Goal: Communication & Community: Answer question/provide support

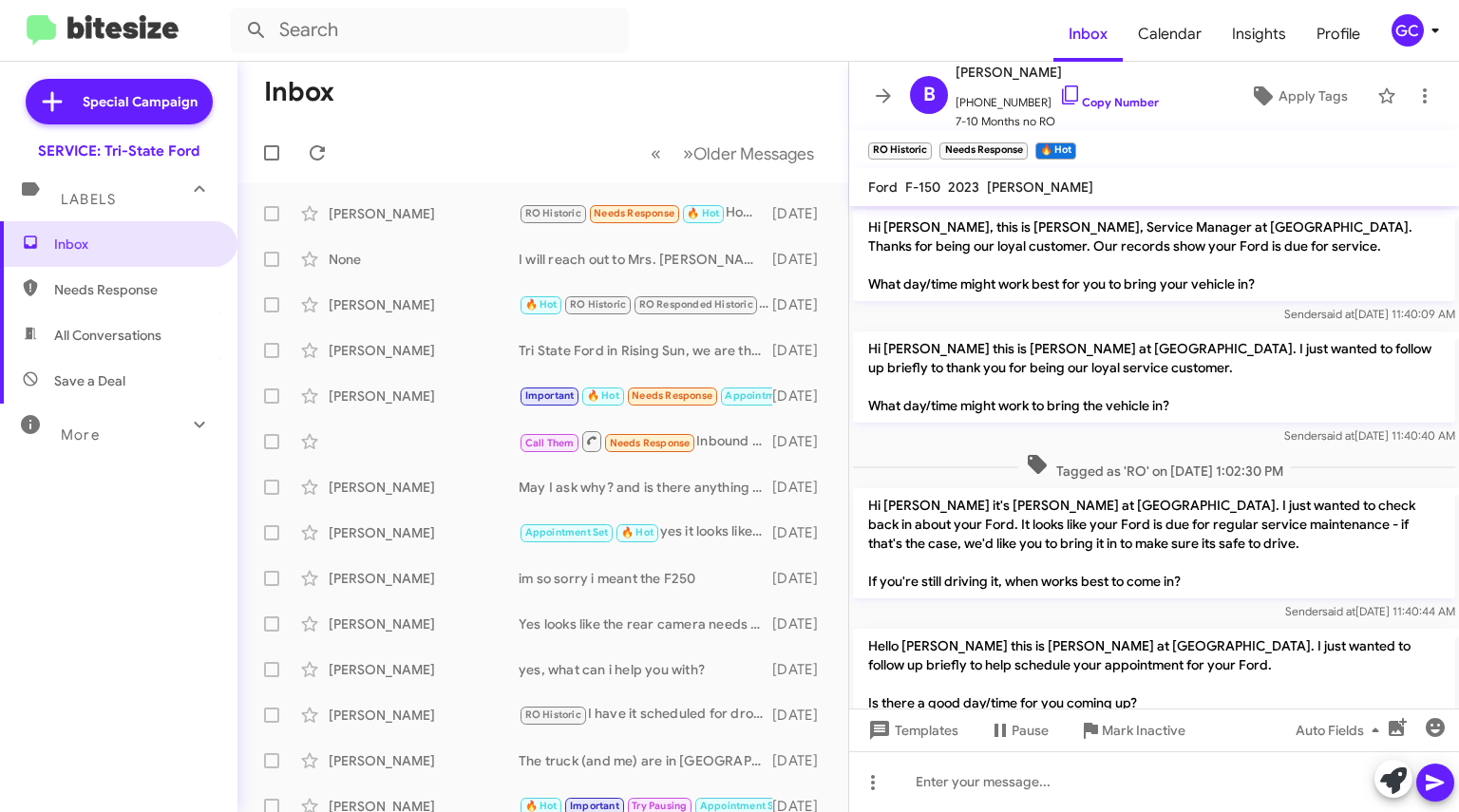
scroll to position [219, 0]
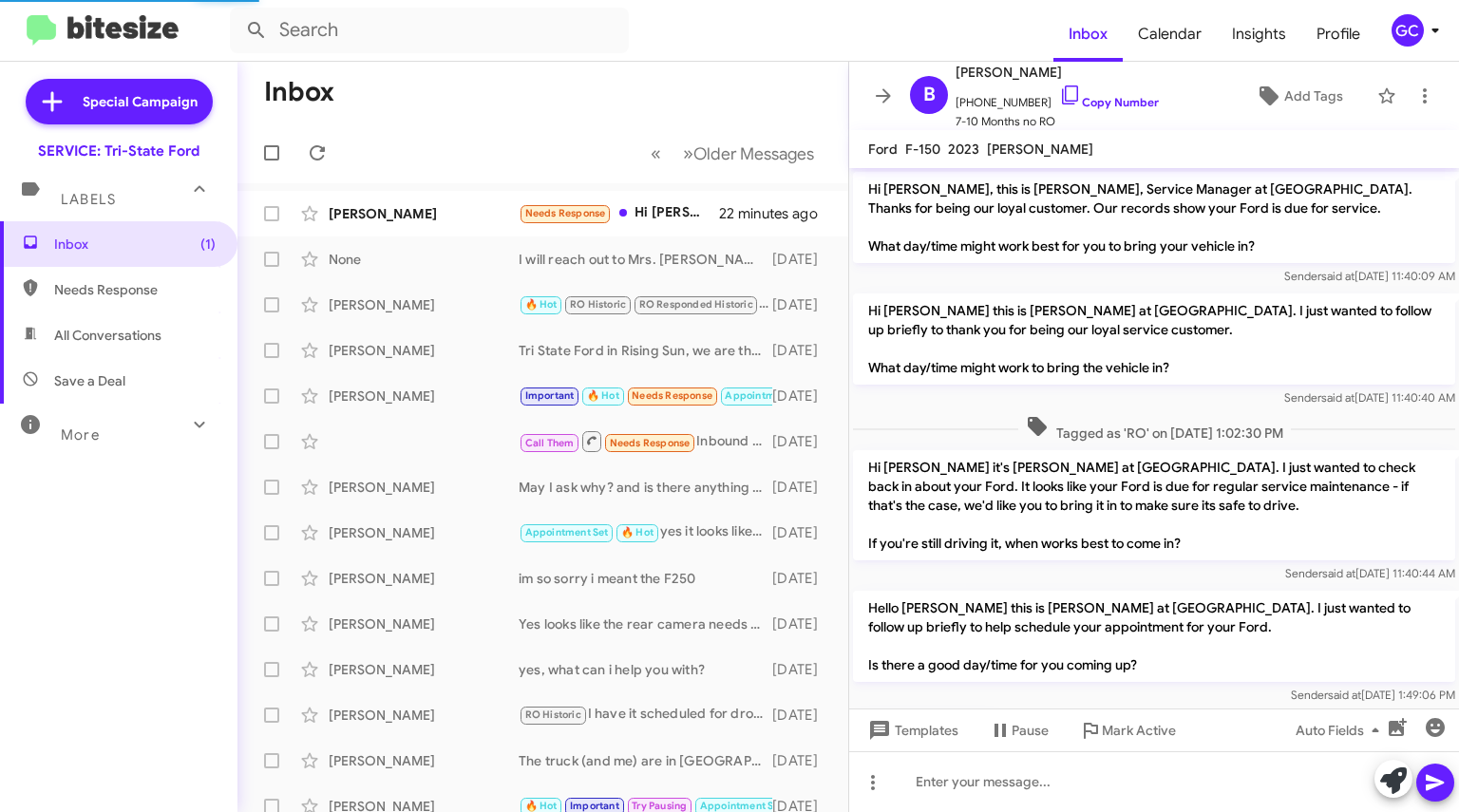
scroll to position [291, 0]
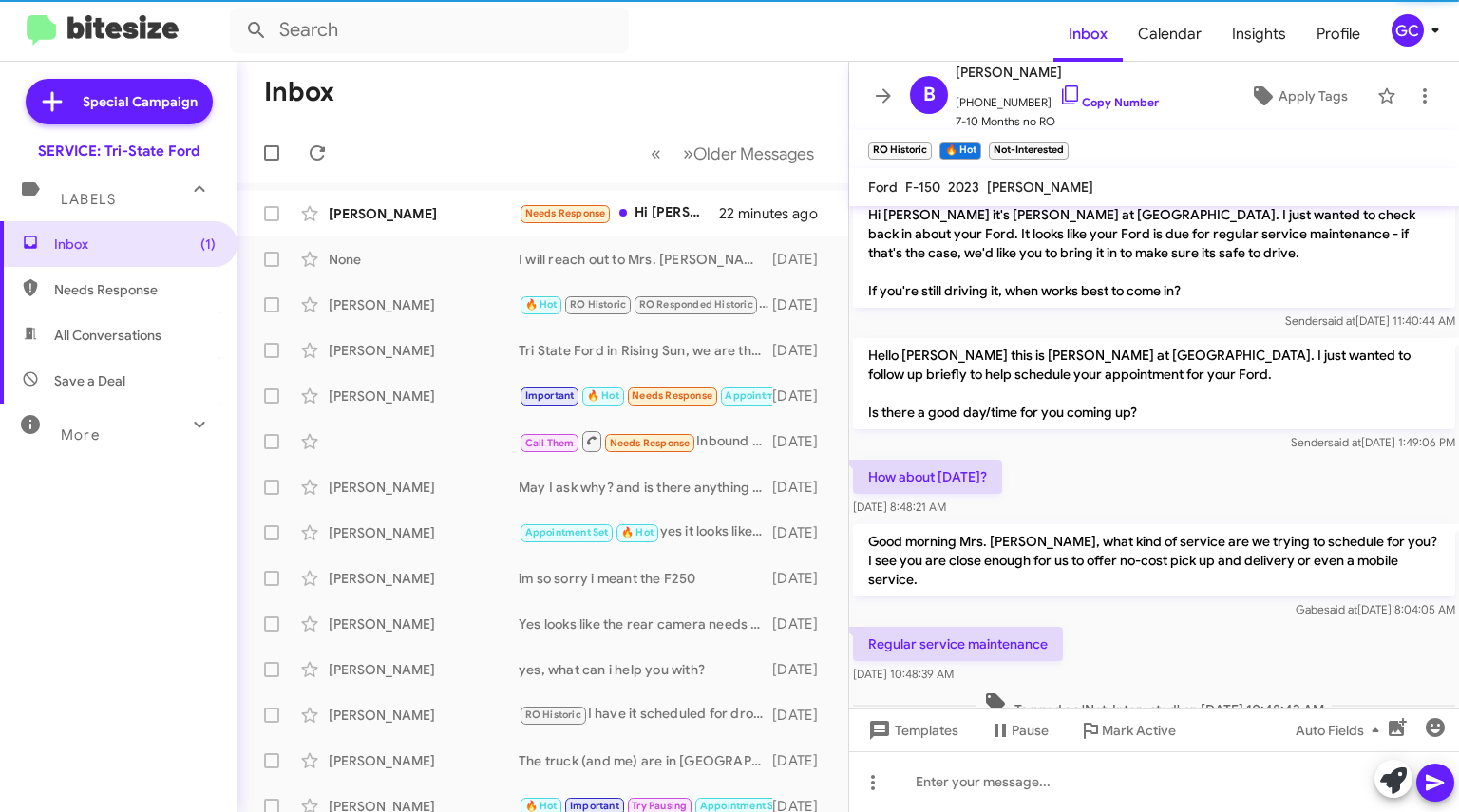
click at [430, 207] on div "Melissa Caudill" at bounding box center [424, 213] width 190 height 19
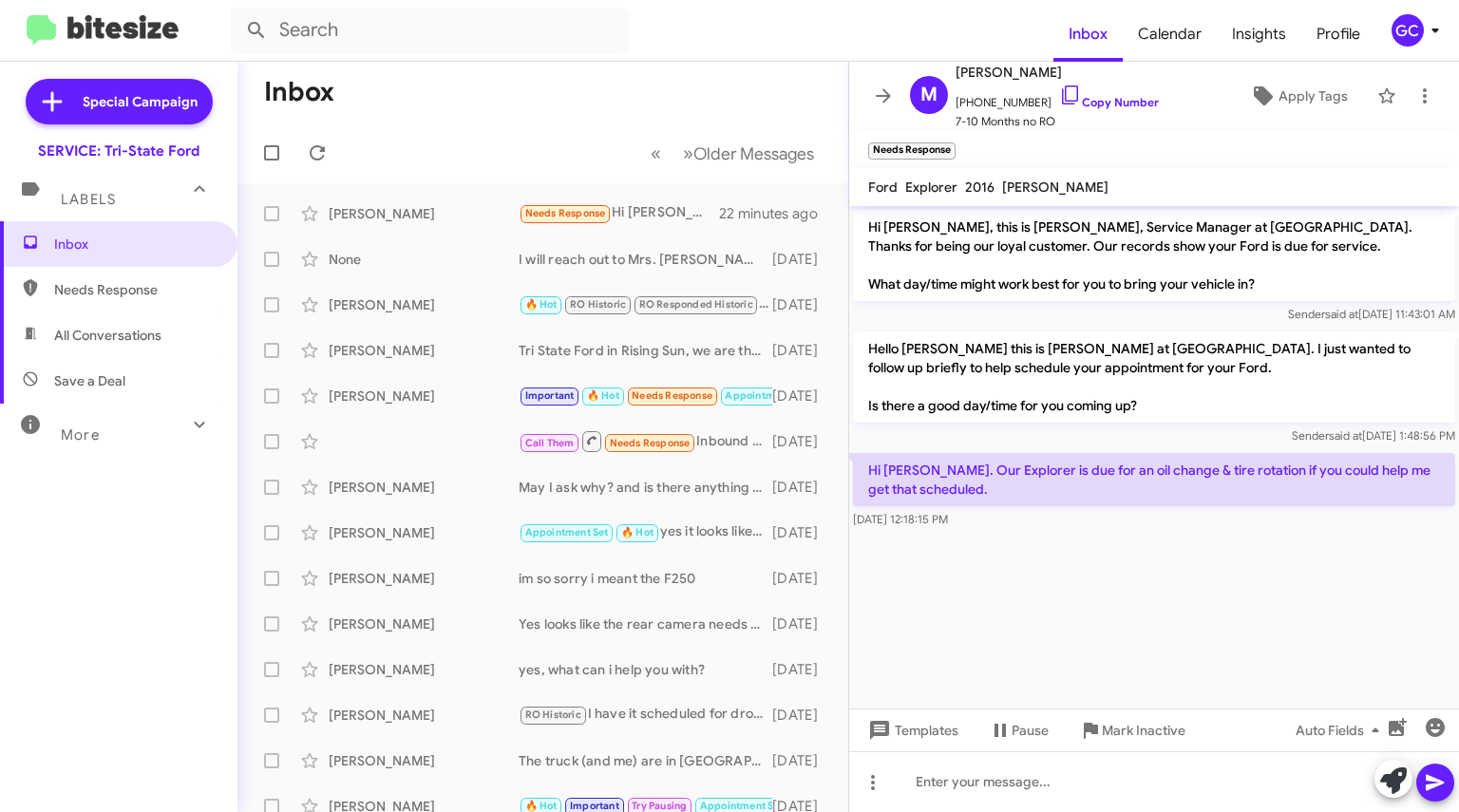
click at [1097, 97] on link "Copy Number" at bounding box center [1109, 102] width 100 height 14
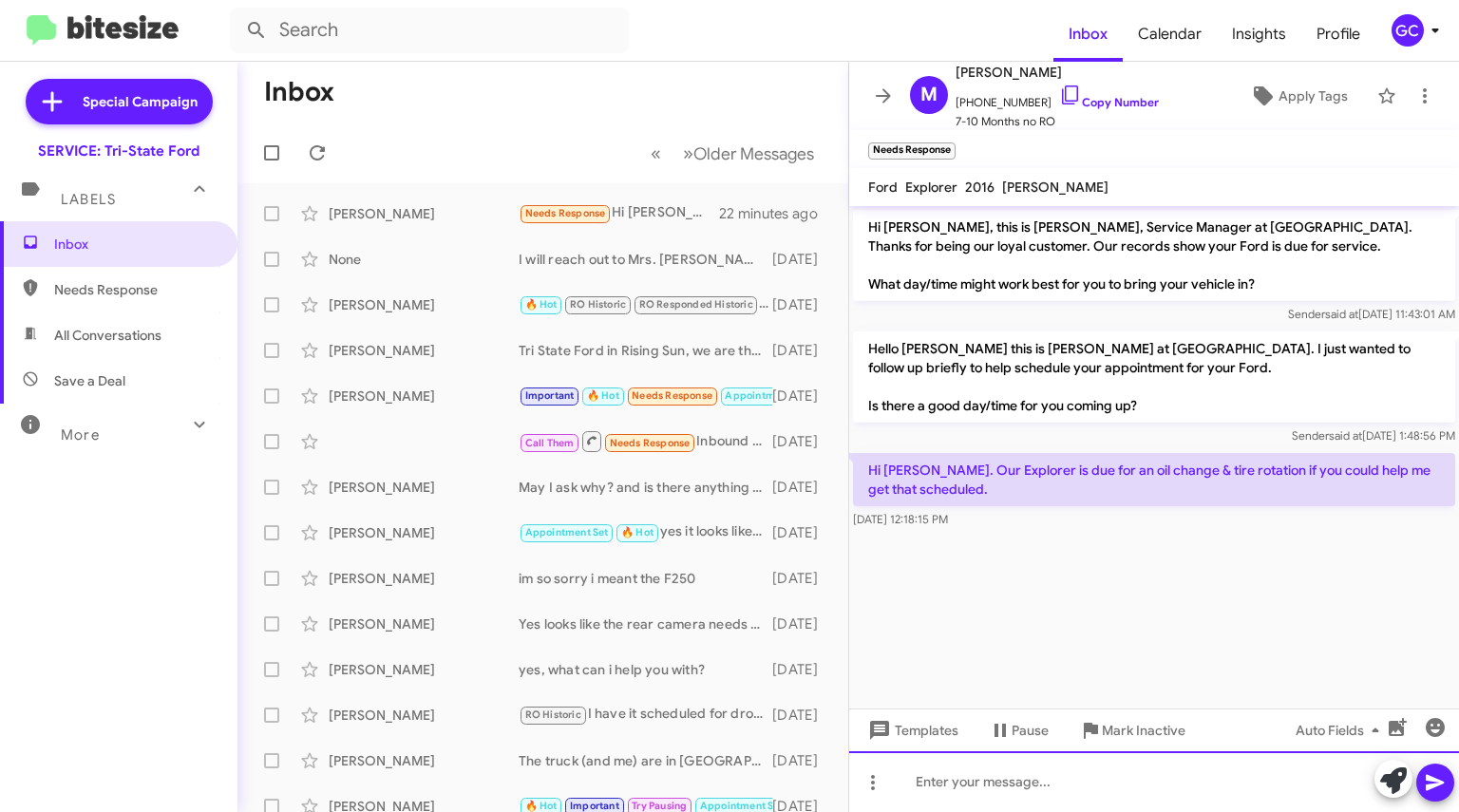
click at [965, 783] on div at bounding box center [1154, 781] width 610 height 61
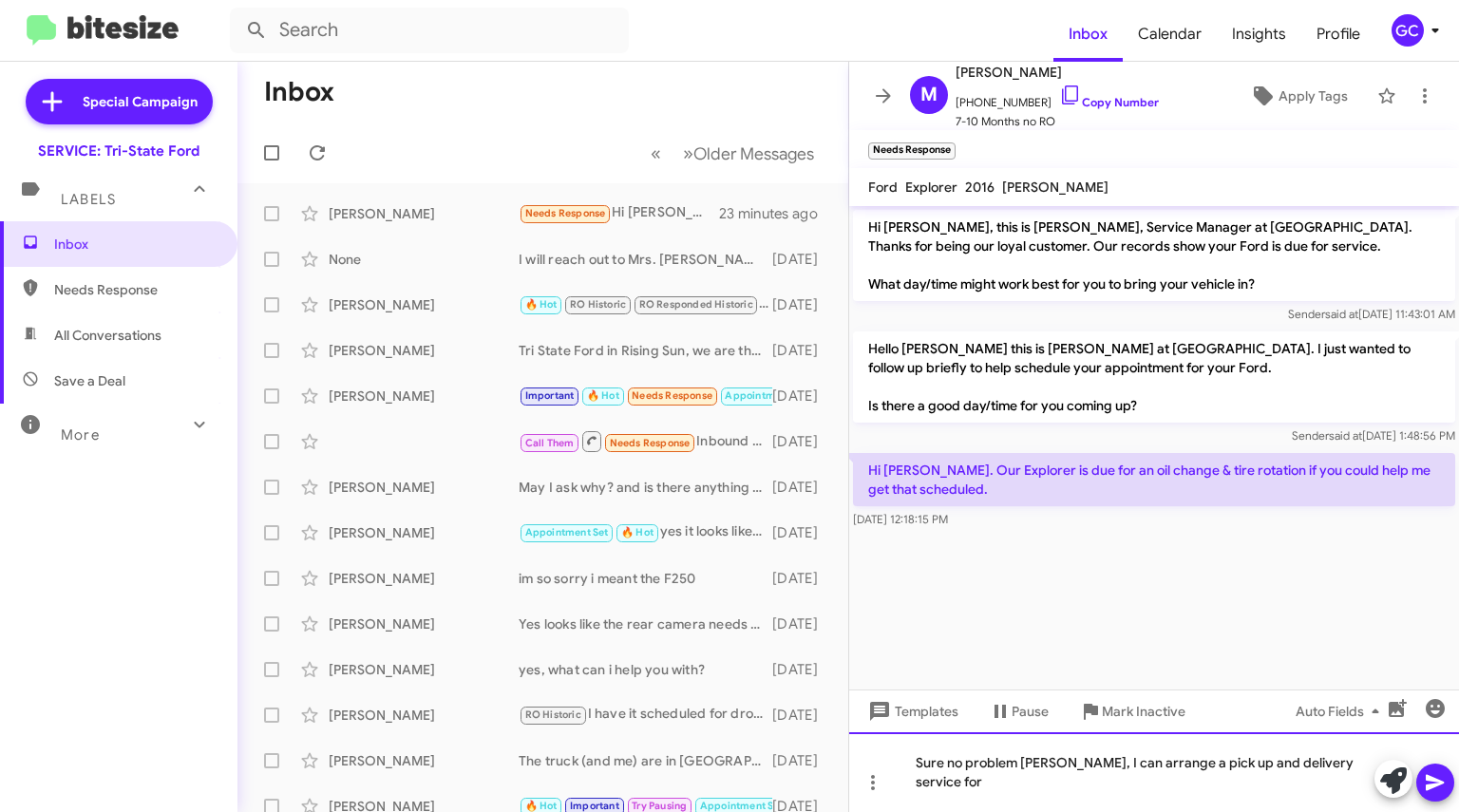
click at [1022, 791] on div "Sure no problem Mrs. Caudill, I can arrange a pick up and delivery service for" at bounding box center [1154, 772] width 610 height 80
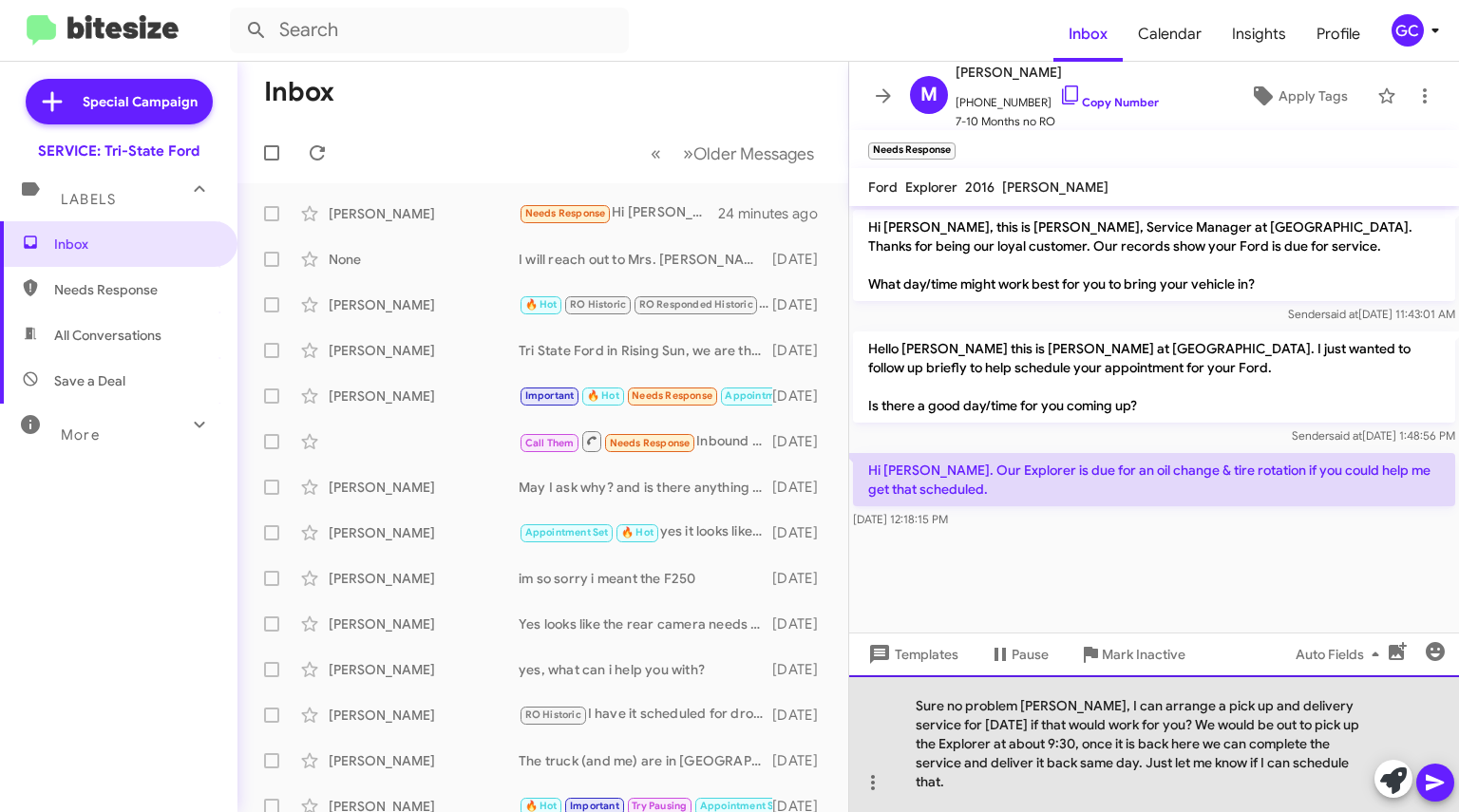
click at [1088, 745] on div "Sure no problem Mrs. Caudill, I can arrange a pick up and delivery service for …" at bounding box center [1154, 743] width 610 height 136
click at [1090, 747] on div "Sure no problem Mrs. Caudill, I can arrange a pick up and delivery service for …" at bounding box center [1154, 743] width 610 height 136
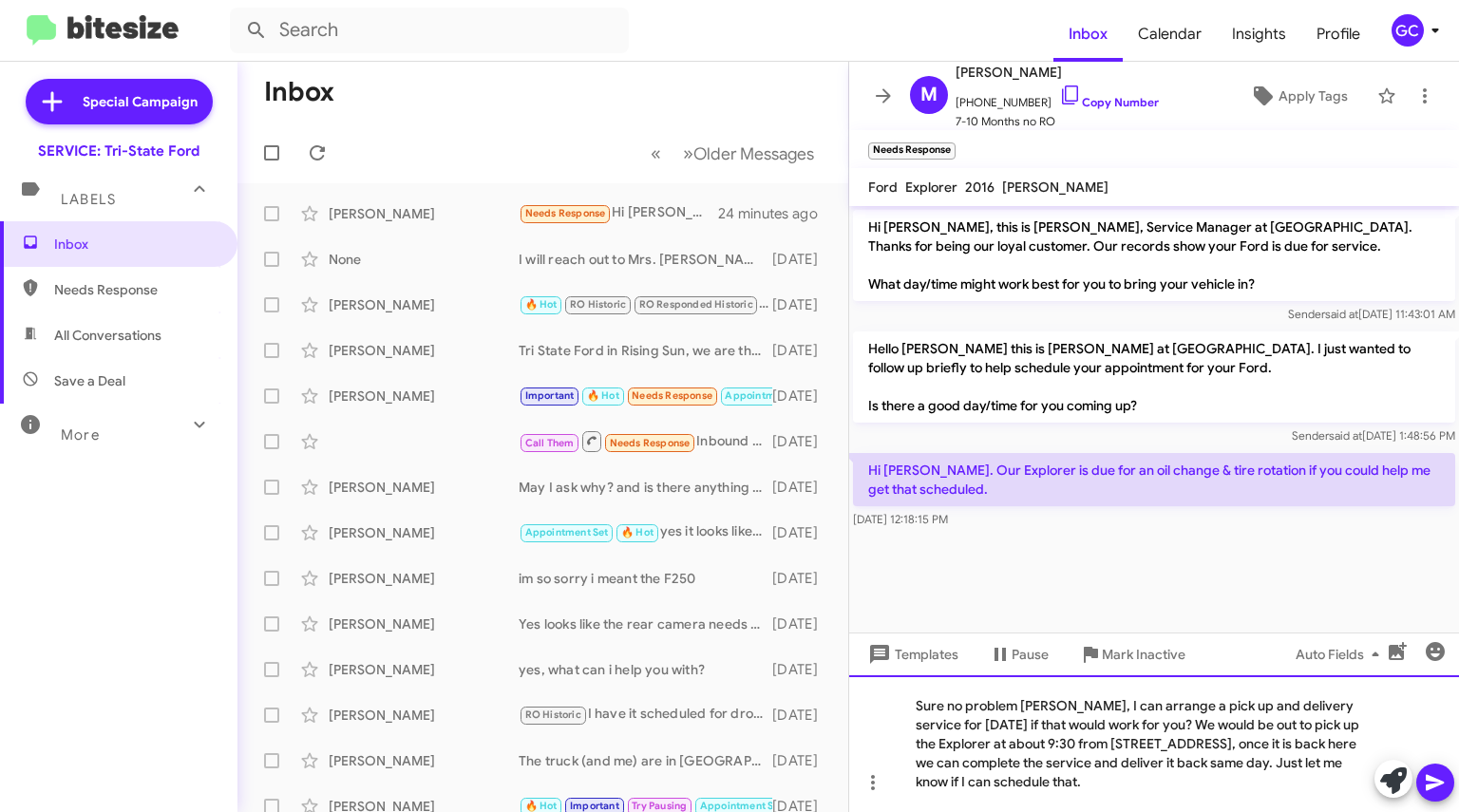
click at [1192, 786] on div "Sure no problem Mrs. Caudill, I can arrange a pick up and delivery service for …" at bounding box center [1154, 743] width 610 height 136
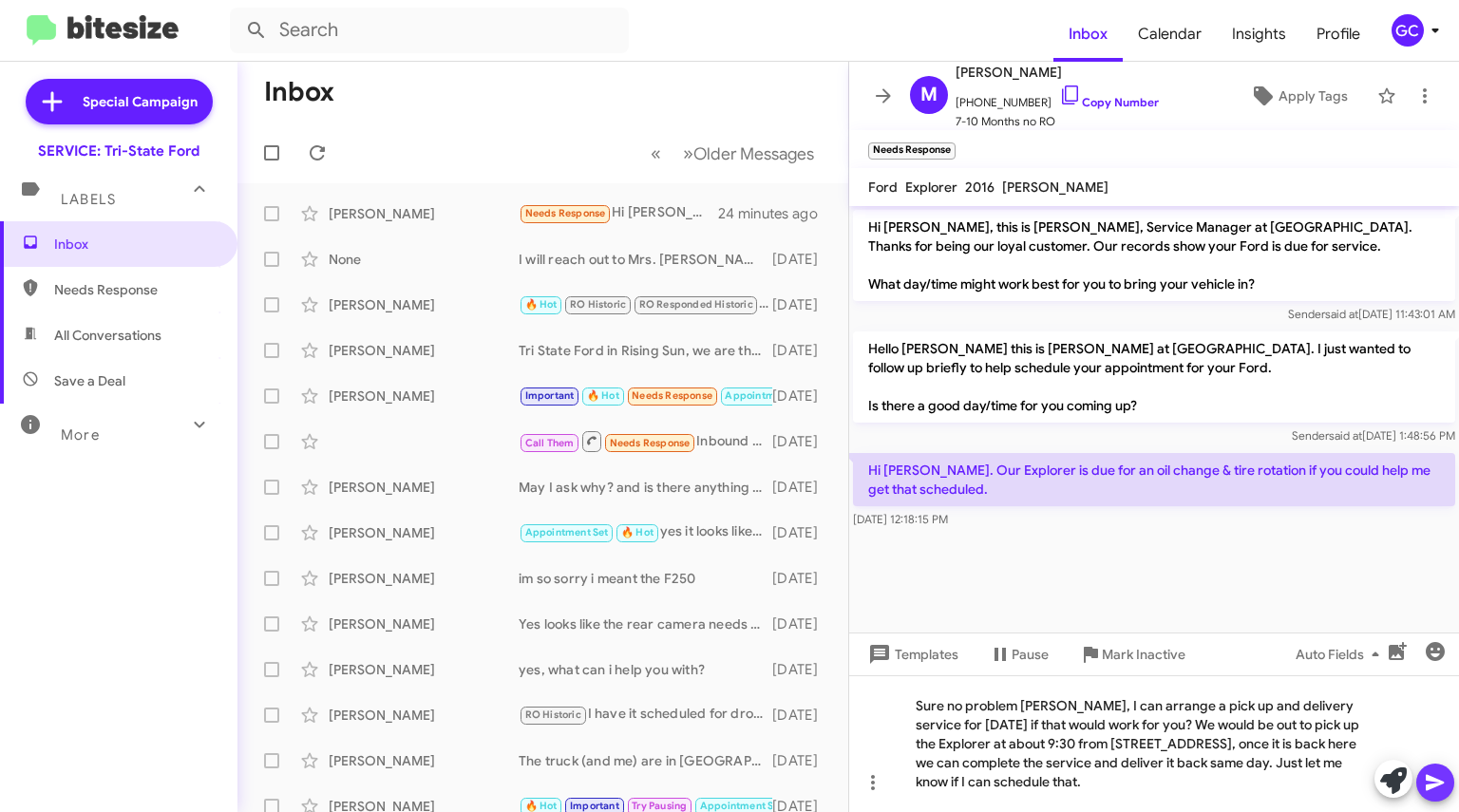
click at [1433, 782] on icon at bounding box center [1435, 782] width 23 height 23
